Goal: Find specific fact: Find specific fact

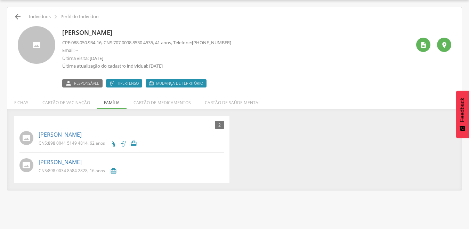
scroll to position [21, 0]
click at [19, 16] on icon "" at bounding box center [18, 17] width 8 height 8
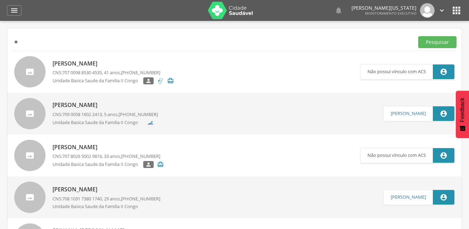
type input "*"
type input "**********"
click at [419, 36] on button "Pesquisar" at bounding box center [438, 42] width 38 height 12
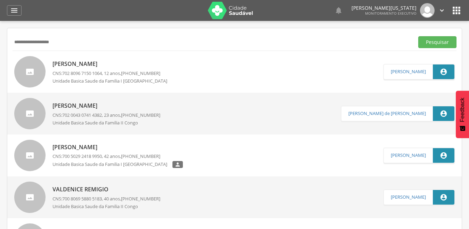
click at [100, 73] on span "702 8096 7150 1064" at bounding box center [82, 73] width 40 height 6
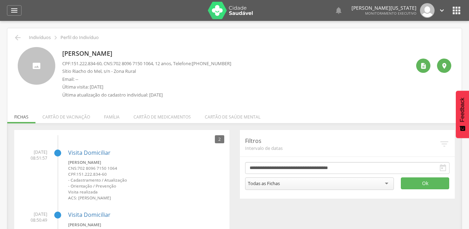
click at [74, 63] on span "151.222.834-60" at bounding box center [86, 63] width 30 height 6
drag, startPoint x: 72, startPoint y: 63, endPoint x: 104, endPoint y: 62, distance: 32.4
click at [104, 62] on p "CPF: 151.222.834-60 , CNS: [PHONE_NUMBER] , 12 anos, Telefone: [PHONE_NUMBER]" at bounding box center [146, 63] width 169 height 7
copy span "151.222.834-60"
